Goal: Check status

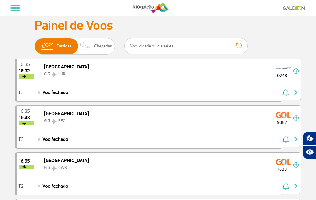
select select
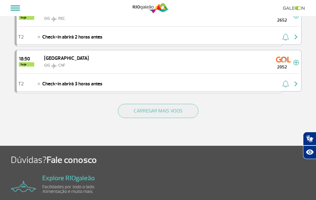
scroll to position [894, 0]
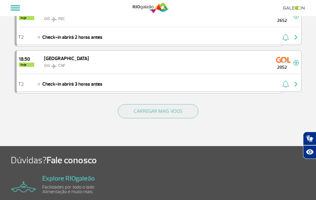
click at [166, 111] on button "CARREGAR MAIS VOOS" at bounding box center [158, 112] width 80 height 14
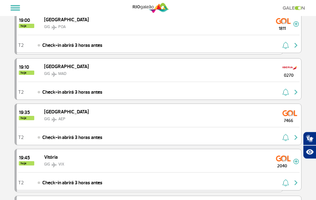
scroll to position [980, 0]
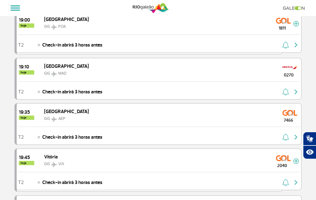
click at [286, 76] on span "0270" at bounding box center [288, 75] width 22 height 6
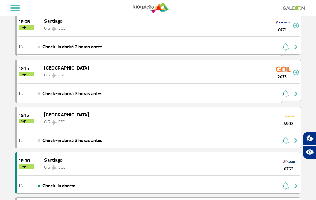
scroll to position [606, 0]
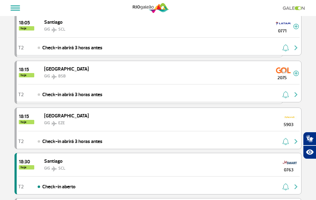
click at [292, 87] on div "T2 Check-in abrirá 3 horas antes" at bounding box center [159, 93] width 284 height 18
click at [270, 89] on div "T2 Check-in abrirá 3 horas antes" at bounding box center [159, 93] width 284 height 18
click at [267, 82] on div "18:15 hoje [GEOGRAPHIC_DATA] GIG BSB 2075" at bounding box center [159, 72] width 284 height 23
click at [297, 95] on img "button" at bounding box center [295, 94] width 7 height 7
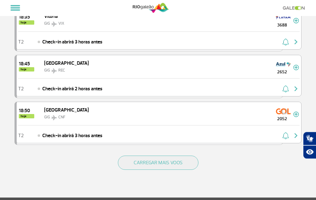
scroll to position [843, 0]
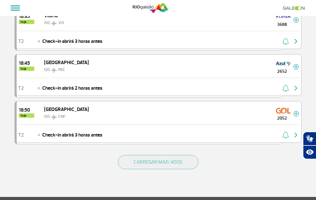
click at [166, 163] on button "CARREGAR MAIS VOOS" at bounding box center [158, 162] width 80 height 14
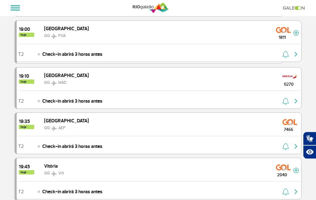
scroll to position [971, 0]
click at [168, 148] on div "T2 Check-in abrirá 3 horas antes" at bounding box center [159, 145] width 284 height 18
click at [180, 119] on div "19:35 hoje [GEOGRAPHIC_DATA] GIG AEP 7466" at bounding box center [159, 124] width 284 height 23
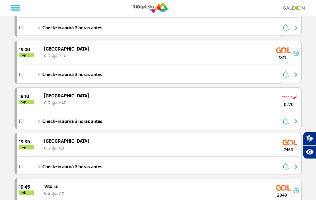
scroll to position [951, 0]
click at [291, 105] on span "0270" at bounding box center [288, 104] width 22 height 6
